Goal: Information Seeking & Learning: Check status

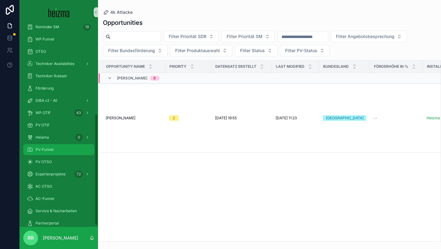
scroll to position [164, 0]
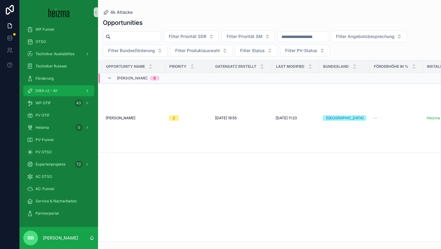
click at [49, 92] on span "DiBA v2 - All" at bounding box center [47, 90] width 22 height 5
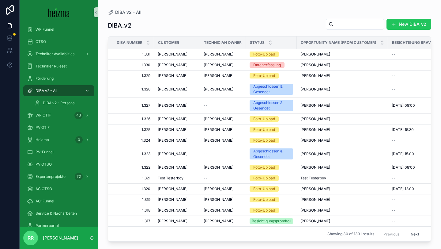
click at [335, 24] on input "scrollable content" at bounding box center [359, 24] width 50 height 9
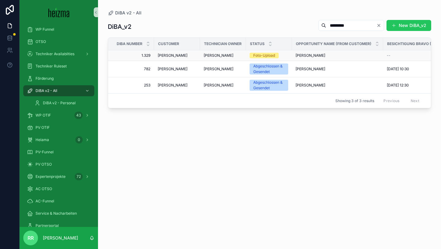
type input "*********"
click at [178, 57] on span "Manfred Schartner" at bounding box center [173, 55] width 30 height 5
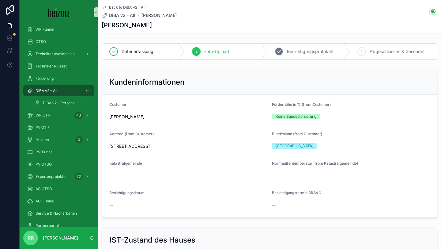
click at [292, 52] on span "Besichtigungsprotokoll" at bounding box center [310, 51] width 46 height 6
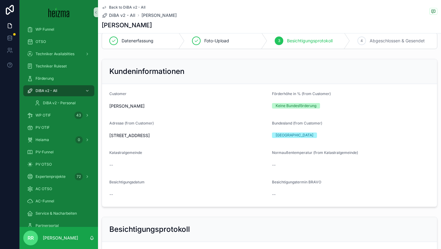
scroll to position [15, 0]
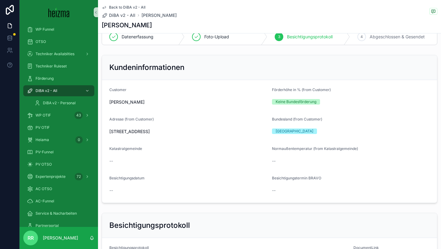
click at [229, 119] on div "Adresse (from Customer)" at bounding box center [188, 120] width 158 height 7
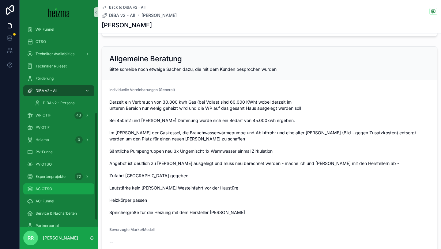
scroll to position [177, 0]
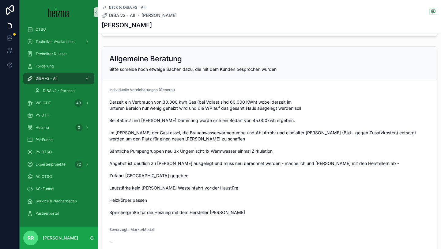
click at [64, 79] on div "DiBA v2 - All" at bounding box center [59, 79] width 64 height 10
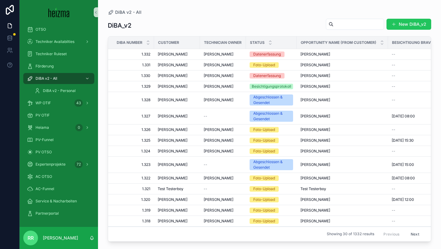
click at [341, 24] on input "scrollable content" at bounding box center [359, 24] width 50 height 9
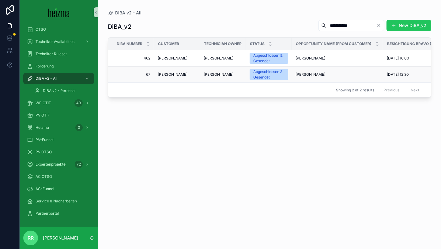
type input "**********"
click at [182, 74] on span "Alexander Schmidt" at bounding box center [173, 74] width 30 height 5
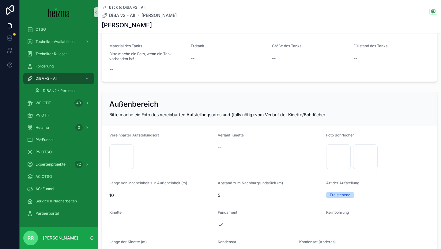
scroll to position [655, 0]
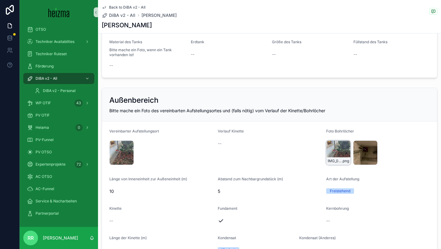
click at [328, 156] on div "IMG_0800 .png" at bounding box center [338, 152] width 25 height 25
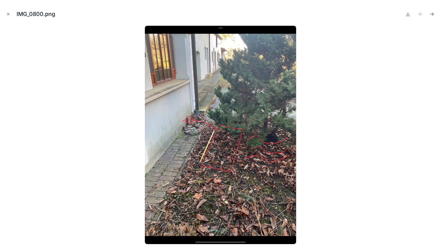
click at [352, 156] on div at bounding box center [221, 135] width 432 height 218
click at [9, 14] on icon "Close modal" at bounding box center [8, 14] width 4 height 4
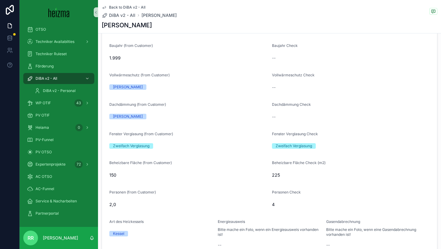
scroll to position [432, 0]
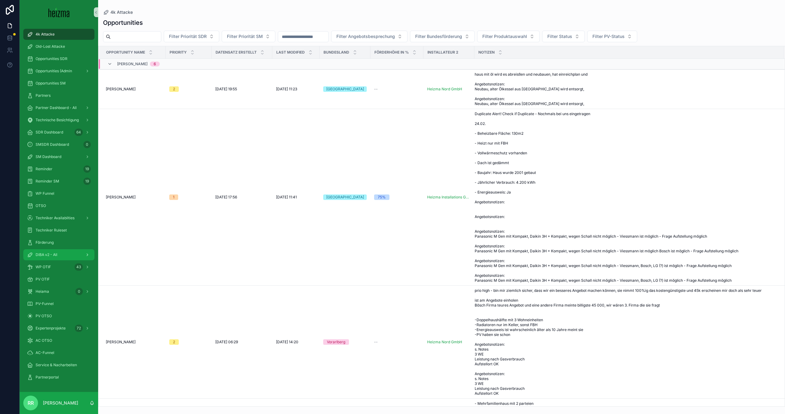
click at [58, 249] on div "DiBA v2 - All" at bounding box center [59, 255] width 64 height 10
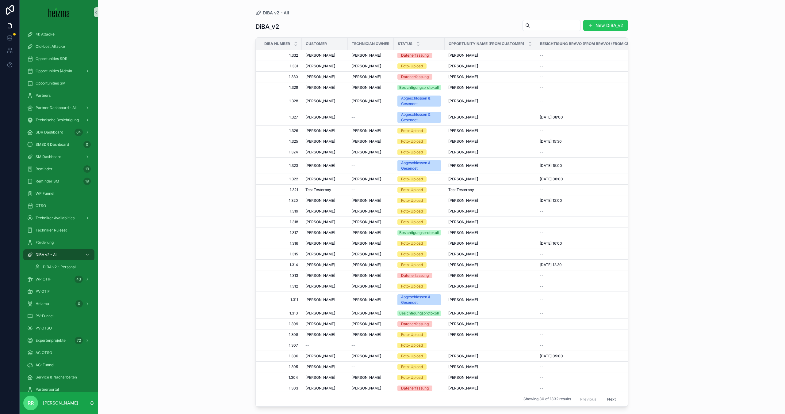
click at [441, 25] on input "scrollable content" at bounding box center [555, 25] width 50 height 9
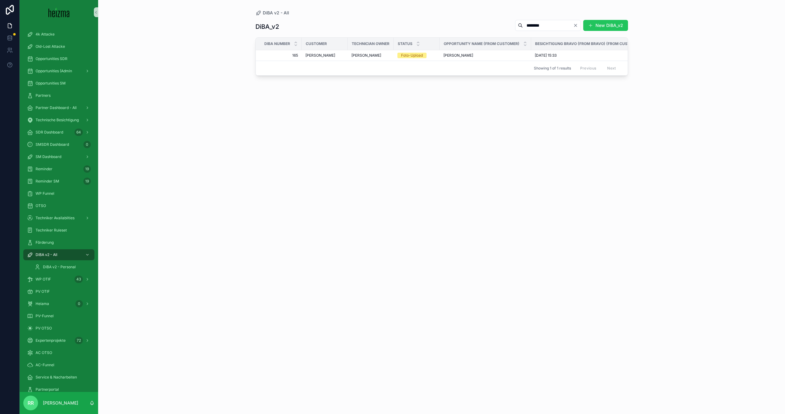
type input "********"
click at [315, 57] on span "Michael Supancic" at bounding box center [320, 55] width 30 height 5
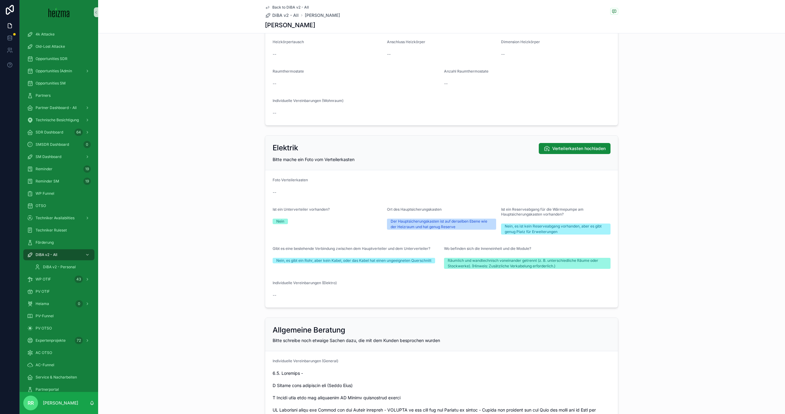
scroll to position [1117, 0]
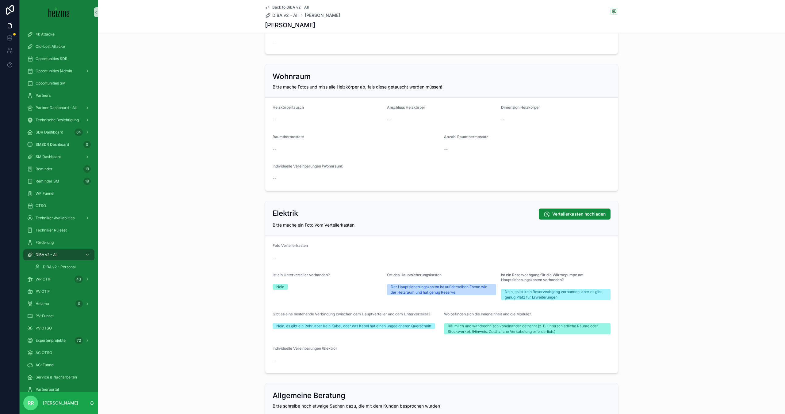
click at [285, 249] on span "Nein" at bounding box center [279, 287] width 15 height 6
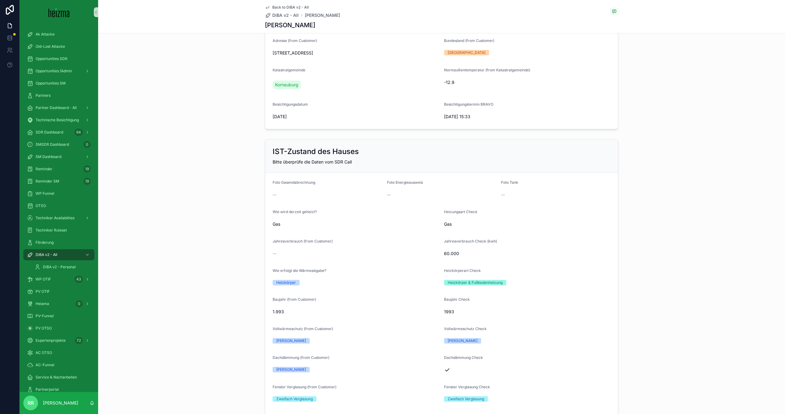
scroll to position [0, 0]
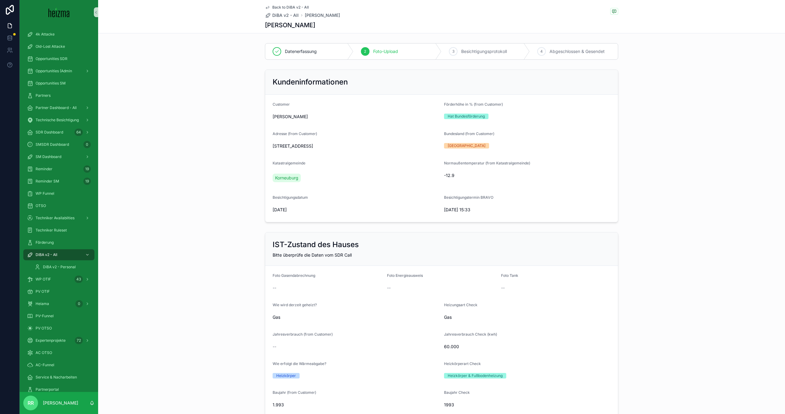
click at [387, 56] on div "2 Foto-Upload" at bounding box center [397, 52] width 88 height 16
click at [441, 53] on span "Besichtigungsprotokoll" at bounding box center [484, 51] width 46 height 6
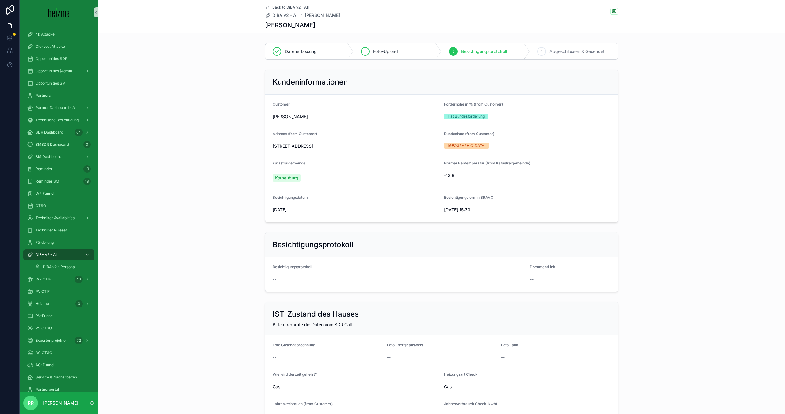
click at [382, 52] on span "Foto-Upload" at bounding box center [385, 51] width 25 height 6
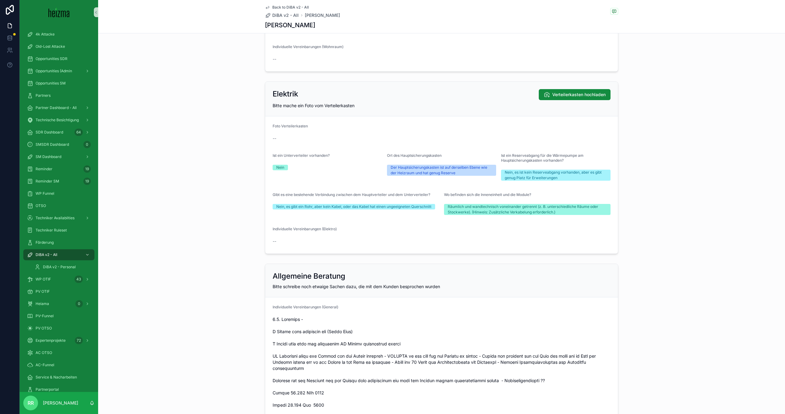
scroll to position [1384, 0]
